Goal: Obtain resource: Obtain resource

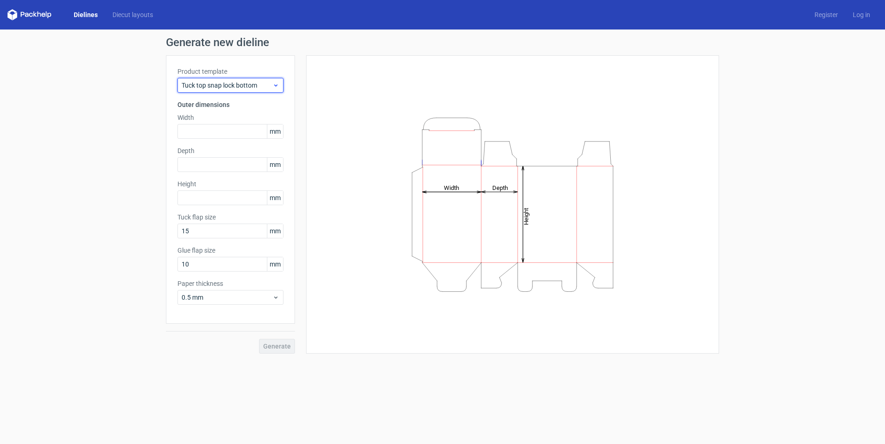
click at [255, 85] on span "Tuck top snap lock bottom" at bounding box center [227, 85] width 91 height 9
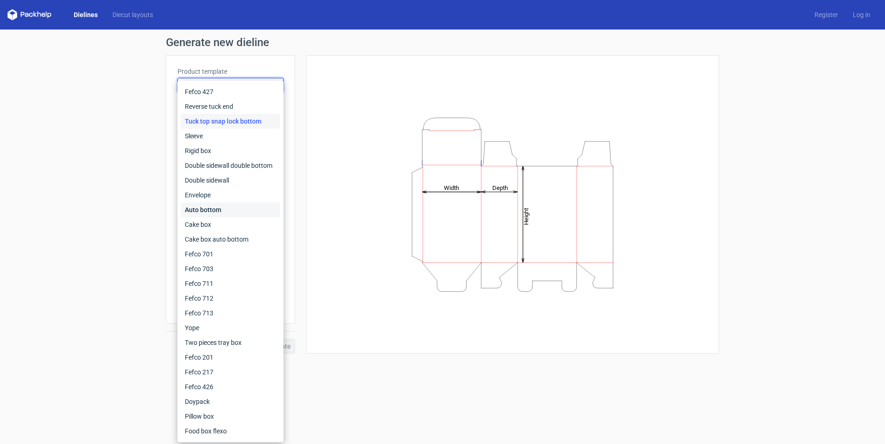
click at [225, 205] on div "Auto bottom" at bounding box center [230, 209] width 99 height 15
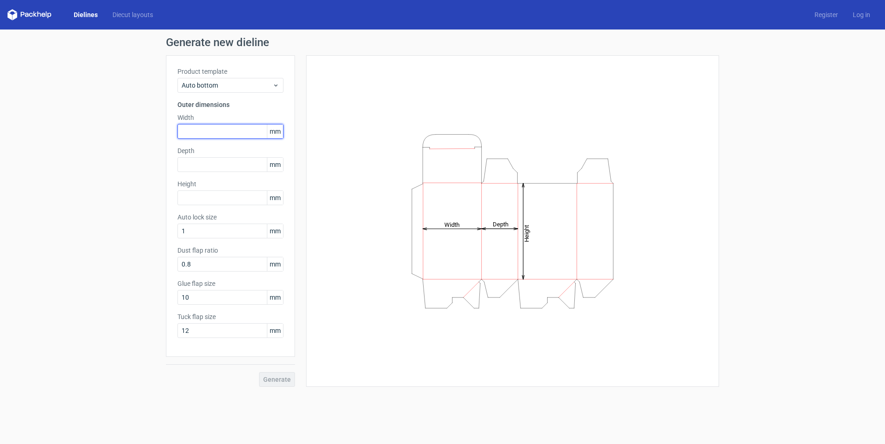
click at [199, 126] on input "text" at bounding box center [230, 131] width 106 height 15
type input "85"
click at [214, 163] on input "text" at bounding box center [230, 164] width 106 height 15
click at [216, 197] on input "text" at bounding box center [230, 197] width 106 height 15
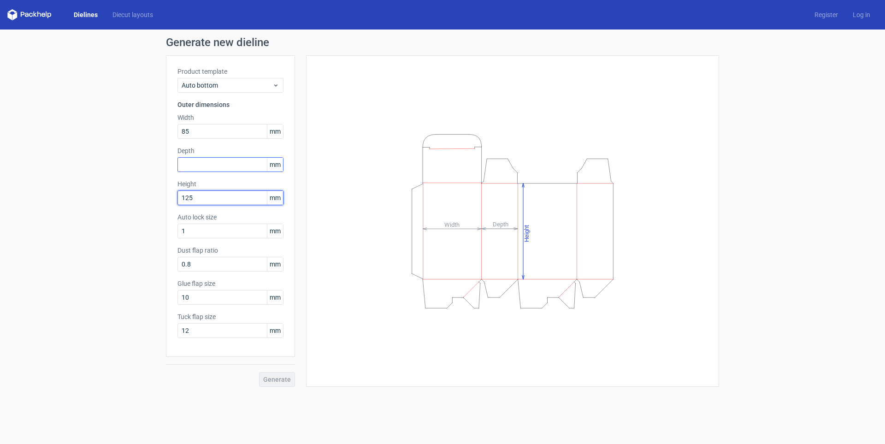
type input "125"
click at [189, 161] on input "text" at bounding box center [230, 164] width 106 height 15
type input "65"
click at [136, 220] on div "Generate new dieline Product template Auto bottom Outer dimensions Width 85 mm …" at bounding box center [442, 212] width 885 height 365
click at [278, 378] on span "Generate" at bounding box center [277, 379] width 28 height 6
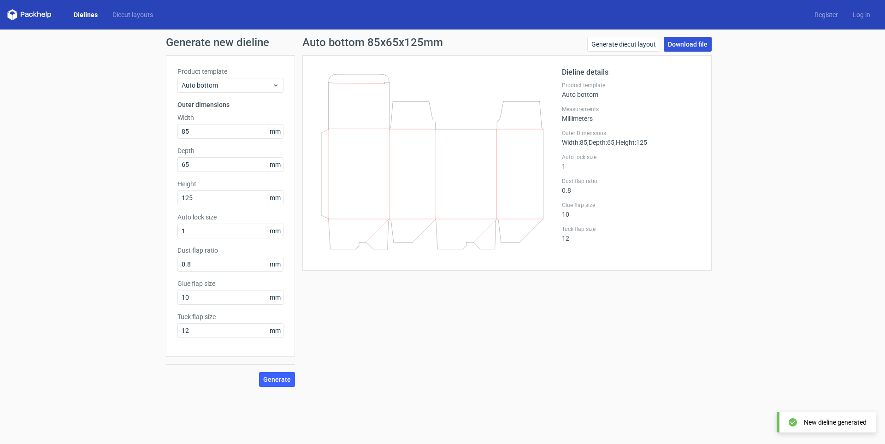
click at [691, 45] on link "Download file" at bounding box center [688, 44] width 48 height 15
click at [767, 353] on div "Generate new dieline Product template Auto bottom Outer dimensions Width 85 mm …" at bounding box center [442, 212] width 885 height 365
click at [853, 133] on div "Generate new dieline Product template Auto bottom Outer dimensions Width 85 mm …" at bounding box center [442, 212] width 885 height 365
drag, startPoint x: 771, startPoint y: 2, endPoint x: 715, endPoint y: 319, distance: 321.5
click at [715, 319] on div "Auto bottom 85x65x125mm Generate diecut layout Download file Dieline details Pr…" at bounding box center [507, 212] width 424 height 350
